Goal: Check status: Check status

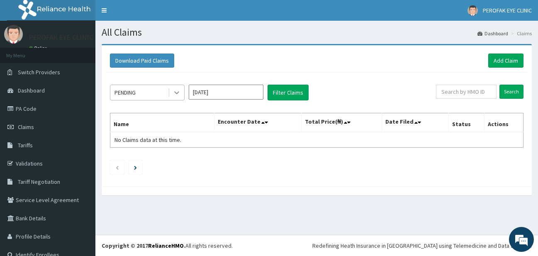
click at [177, 92] on icon at bounding box center [176, 92] width 8 height 8
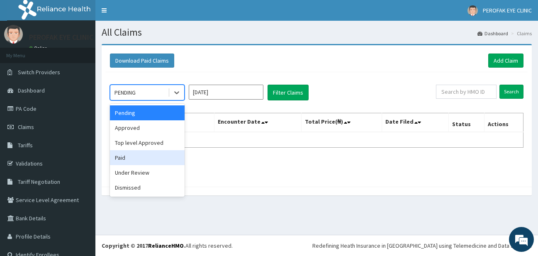
click at [148, 158] on div "Paid" at bounding box center [147, 157] width 75 height 15
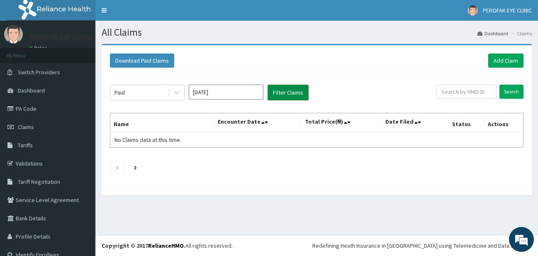
click at [275, 90] on button "Filter Claims" at bounding box center [287, 93] width 41 height 16
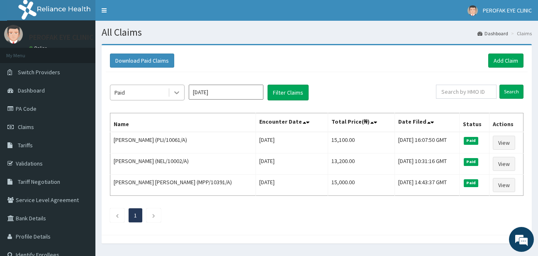
click at [177, 89] on icon at bounding box center [176, 92] width 8 height 8
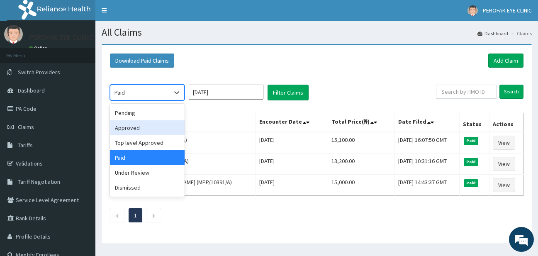
click at [139, 132] on div "Approved" at bounding box center [147, 127] width 75 height 15
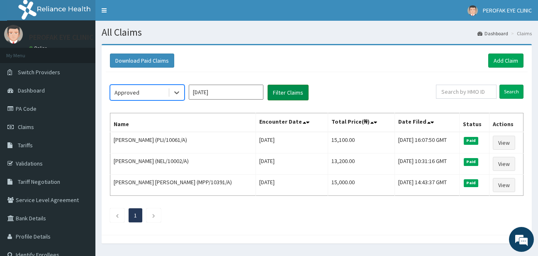
click at [277, 90] on button "Filter Claims" at bounding box center [287, 93] width 41 height 16
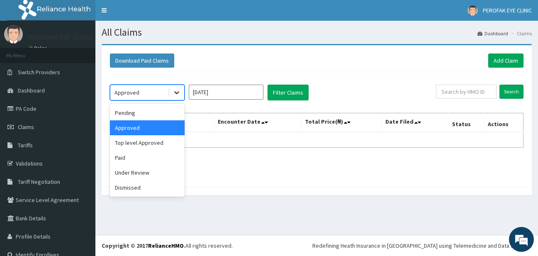
click at [181, 94] on div at bounding box center [176, 92] width 15 height 15
click at [173, 140] on div "Top level Approved" at bounding box center [147, 142] width 75 height 15
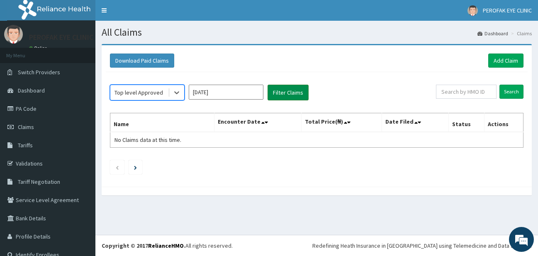
click at [274, 90] on button "Filter Claims" at bounding box center [287, 93] width 41 height 16
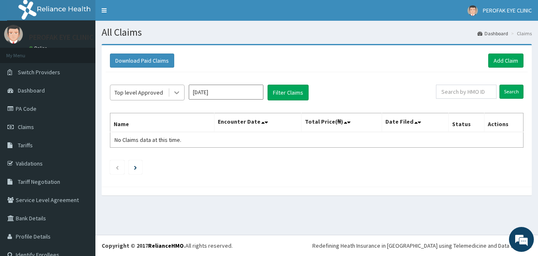
click at [182, 95] on div at bounding box center [176, 92] width 15 height 15
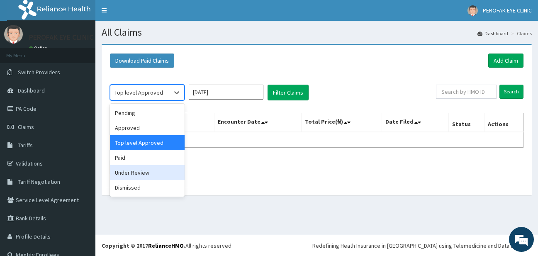
click at [150, 170] on div "Under Review" at bounding box center [147, 172] width 75 height 15
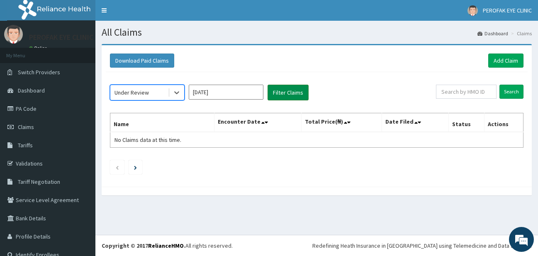
click at [276, 92] on button "Filter Claims" at bounding box center [287, 93] width 41 height 16
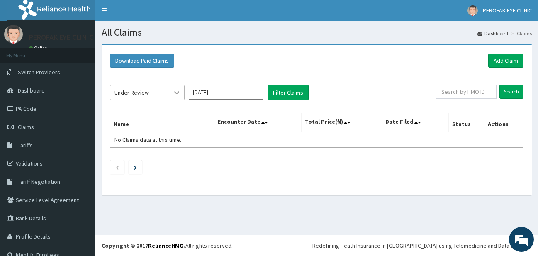
click at [179, 92] on icon at bounding box center [176, 92] width 8 height 8
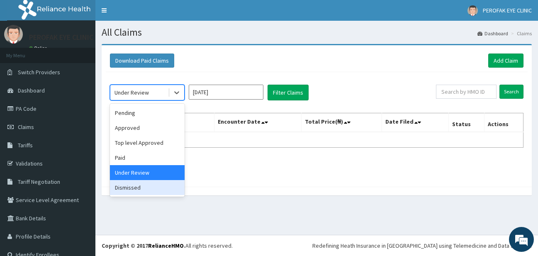
click at [148, 182] on div "Dismissed" at bounding box center [147, 187] width 75 height 15
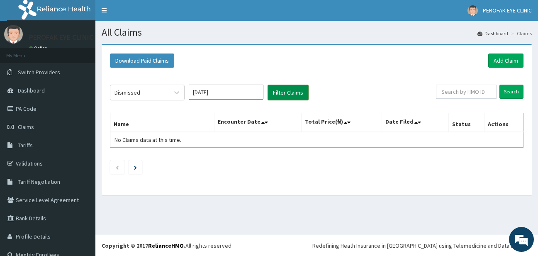
click at [269, 95] on button "Filter Claims" at bounding box center [287, 93] width 41 height 16
click at [41, 111] on link "PA Code" at bounding box center [47, 108] width 95 height 18
click at [47, 111] on link "PA Code" at bounding box center [47, 108] width 95 height 18
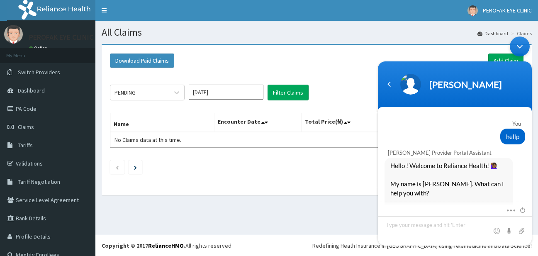
scroll to position [1408, 0]
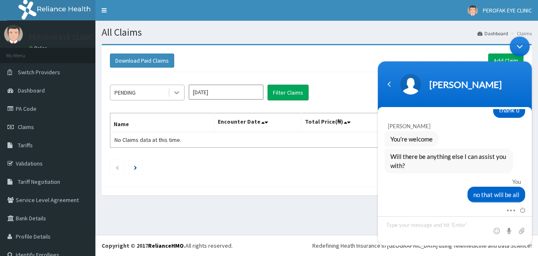
click at [175, 85] on div at bounding box center [176, 92] width 15 height 15
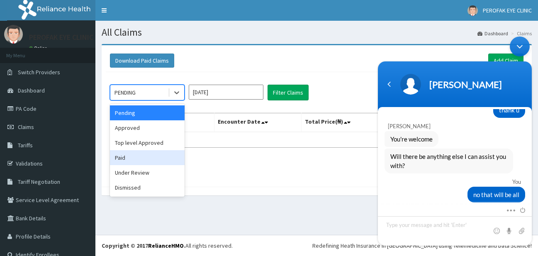
click at [142, 156] on div "Paid" at bounding box center [147, 157] width 75 height 15
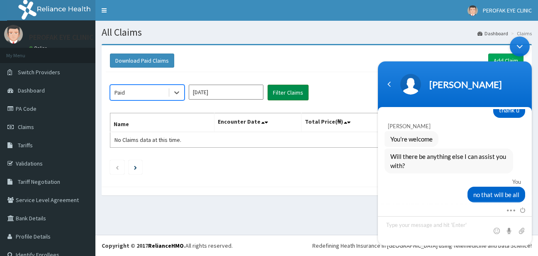
click at [269, 99] on button "Filter Claims" at bounding box center [287, 93] width 41 height 16
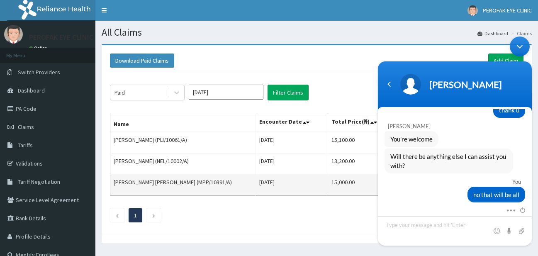
click at [219, 179] on td "MAUREEN UGOCHINYERE NJOKU (MPP/10391/A)" at bounding box center [182, 184] width 145 height 21
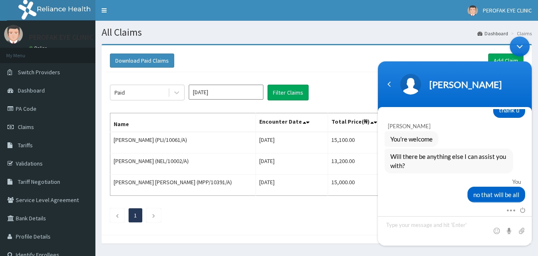
click at [519, 48] on div "Minimize live chat window" at bounding box center [519, 46] width 20 height 20
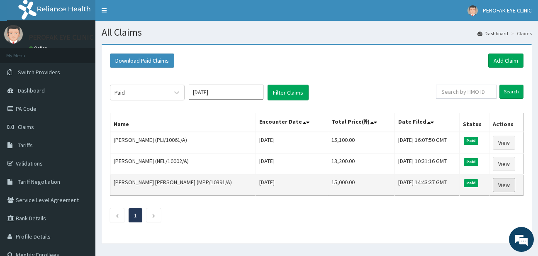
click at [507, 181] on link "View" at bounding box center [503, 185] width 22 height 14
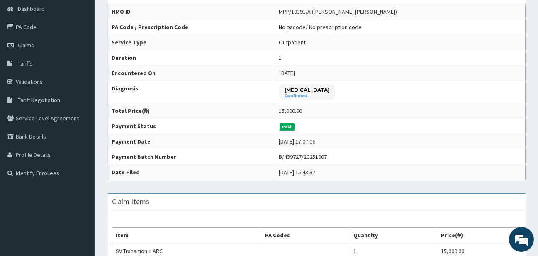
scroll to position [83, 0]
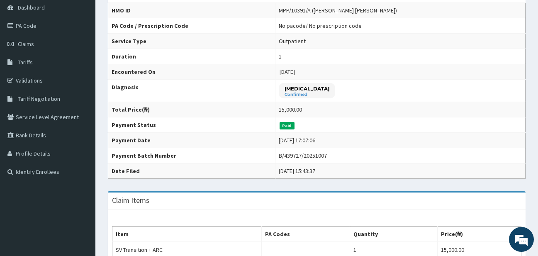
click at [506, 200] on div "Claim Items" at bounding box center [316, 200] width 417 height 17
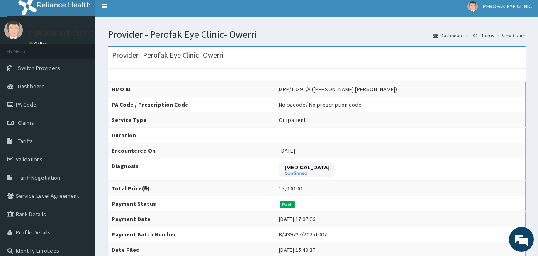
scroll to position [0, 0]
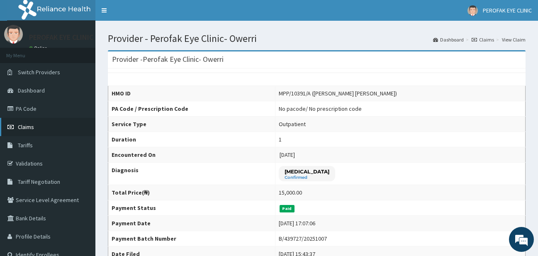
click at [10, 133] on link "Claims" at bounding box center [47, 127] width 95 height 18
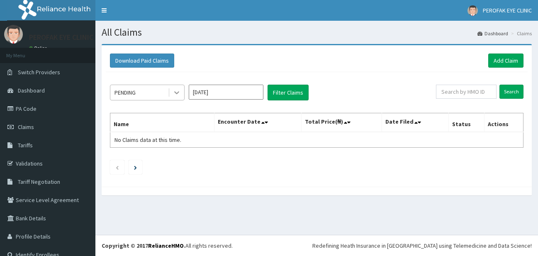
click at [177, 89] on icon at bounding box center [176, 92] width 8 height 8
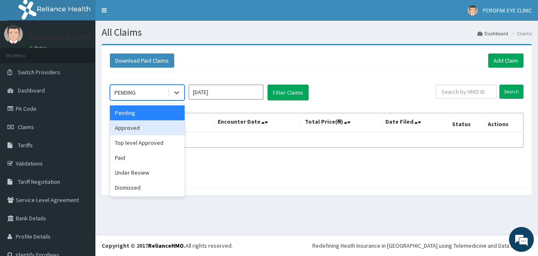
click at [150, 166] on ul at bounding box center [316, 167] width 413 height 14
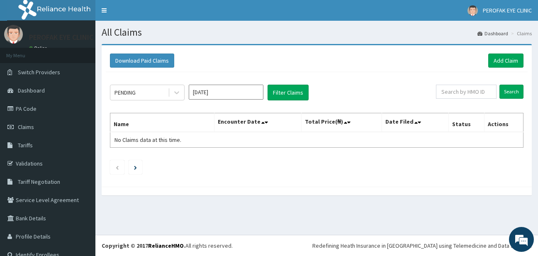
scroll to position [1399, 0]
click at [171, 95] on div at bounding box center [176, 92] width 15 height 15
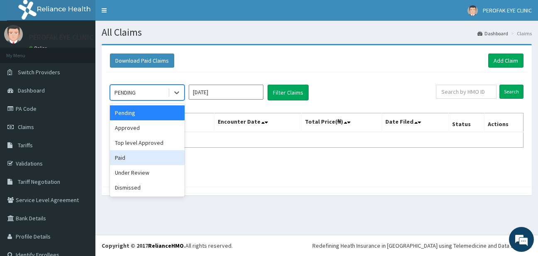
click at [150, 156] on div "Paid" at bounding box center [147, 157] width 75 height 15
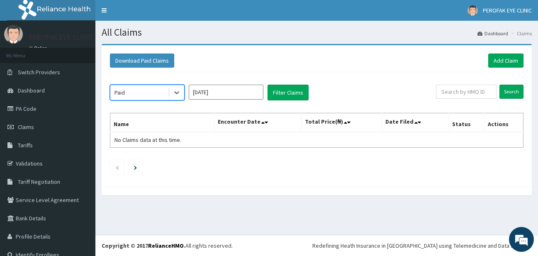
scroll to position [1478, 0]
click at [298, 90] on button "Filter Claims" at bounding box center [287, 93] width 41 height 16
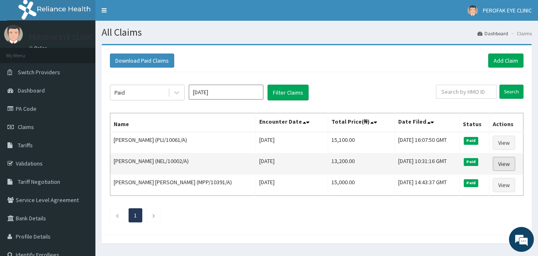
click at [505, 163] on link "View" at bounding box center [503, 164] width 22 height 14
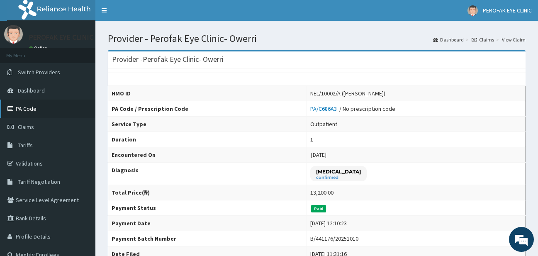
click at [70, 109] on link "PA Code" at bounding box center [47, 108] width 95 height 18
